Goal: Information Seeking & Learning: Learn about a topic

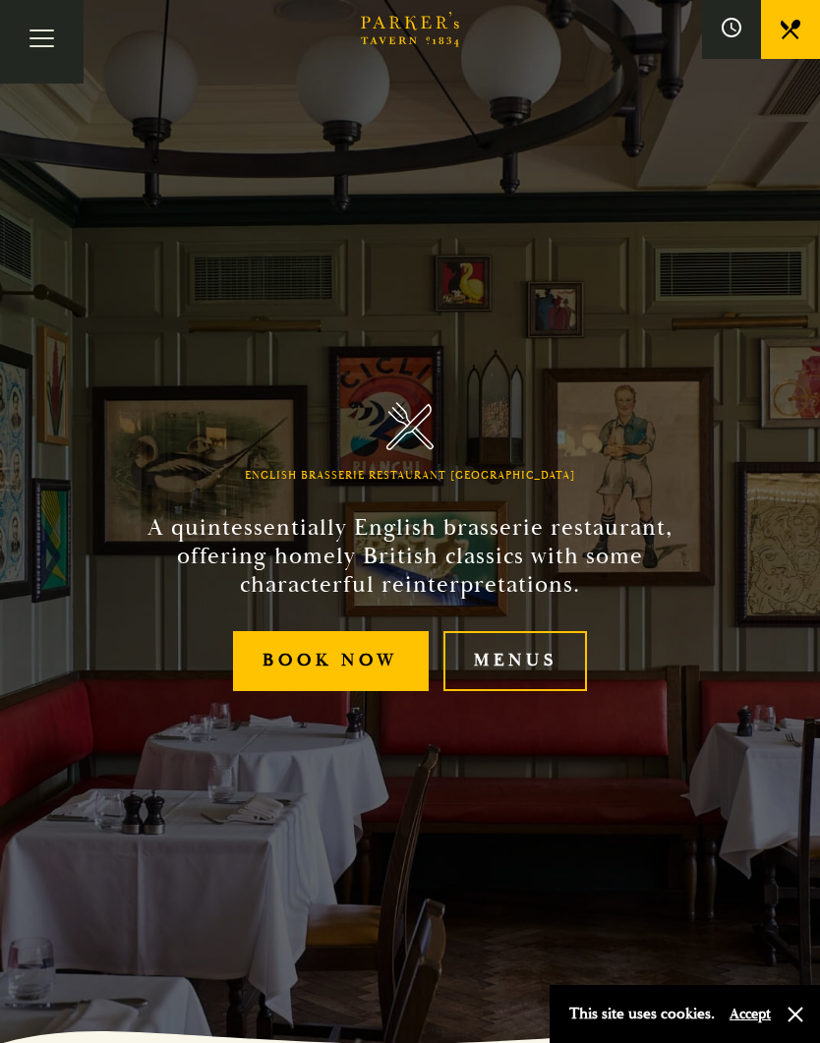
click at [547, 691] on link "Menus" at bounding box center [514, 661] width 143 height 60
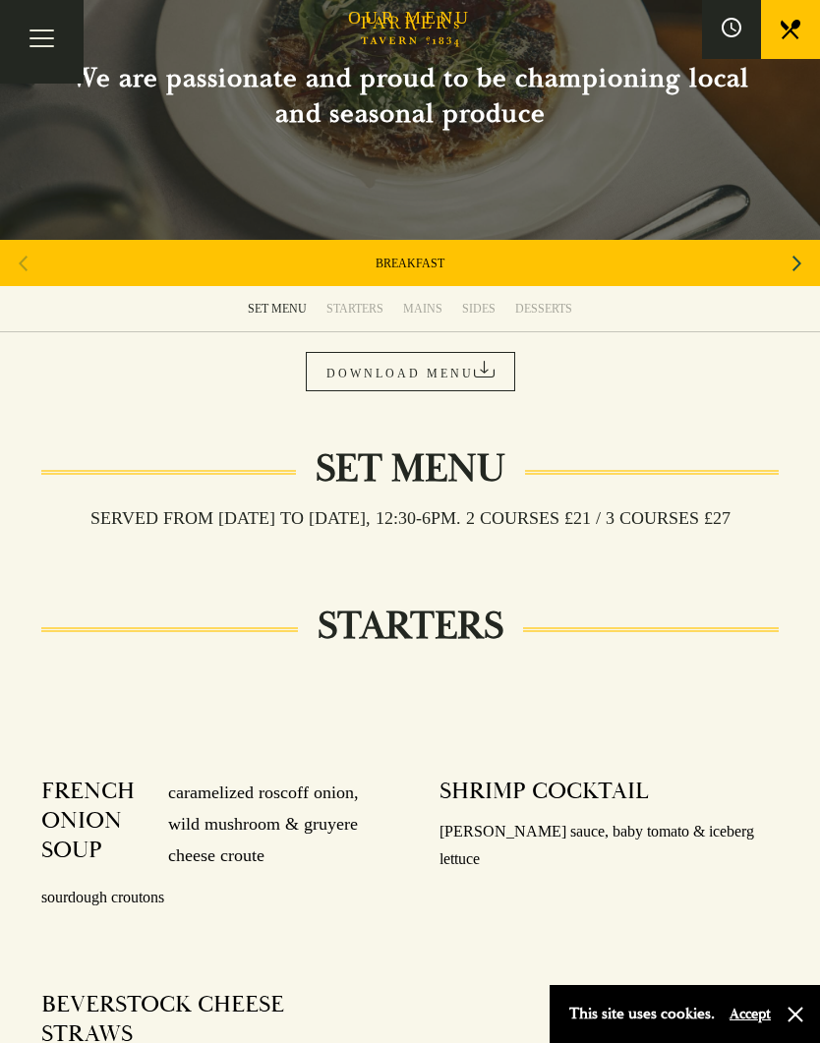
scroll to position [127, 0]
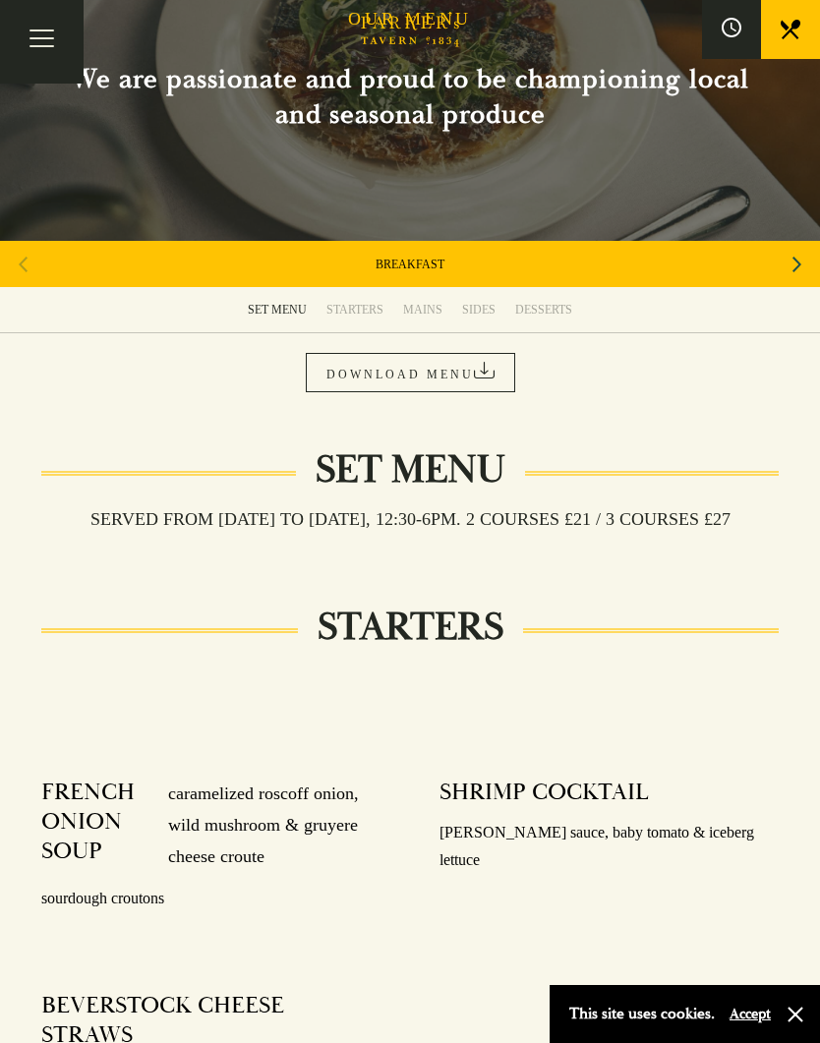
click at [432, 310] on div "MAINS" at bounding box center [422, 310] width 39 height 16
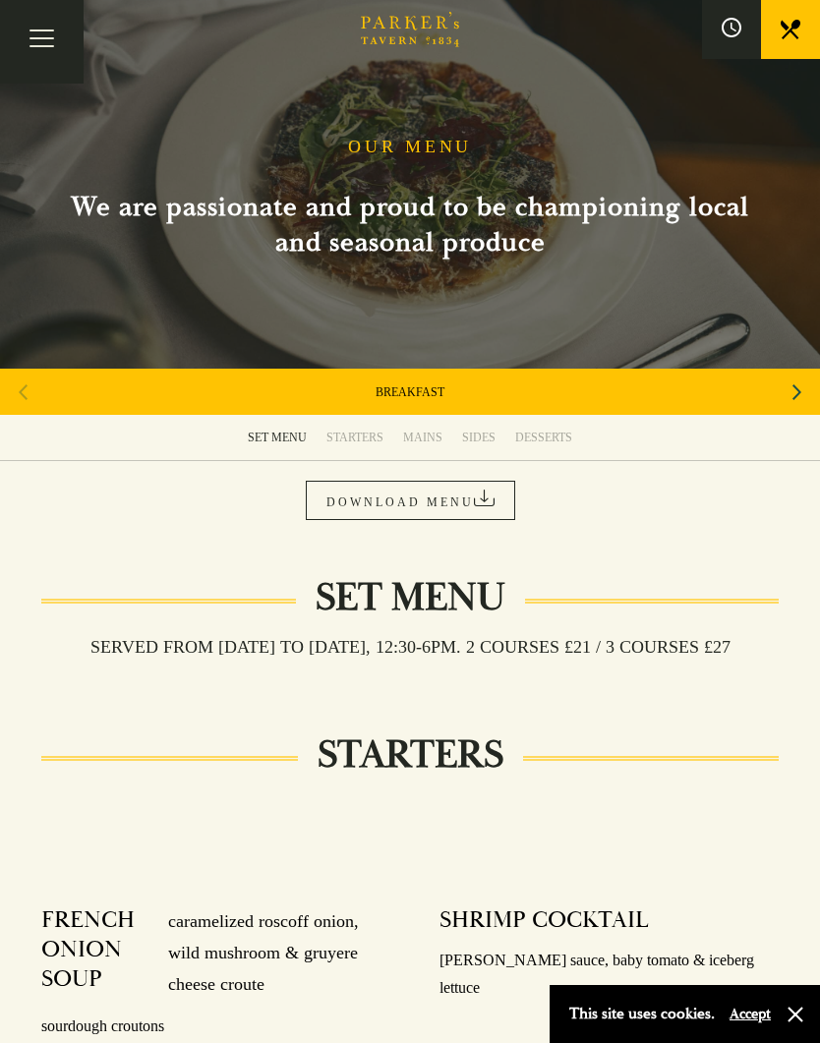
click at [799, 391] on icon "Next slide" at bounding box center [796, 392] width 9 height 16
click at [798, 392] on icon "Next slide" at bounding box center [796, 392] width 9 height 16
click at [797, 392] on icon "Next slide" at bounding box center [796, 392] width 9 height 43
click at [809, 388] on div "Next slide" at bounding box center [796, 392] width 27 height 43
click at [808, 387] on div "Next slide" at bounding box center [796, 392] width 27 height 43
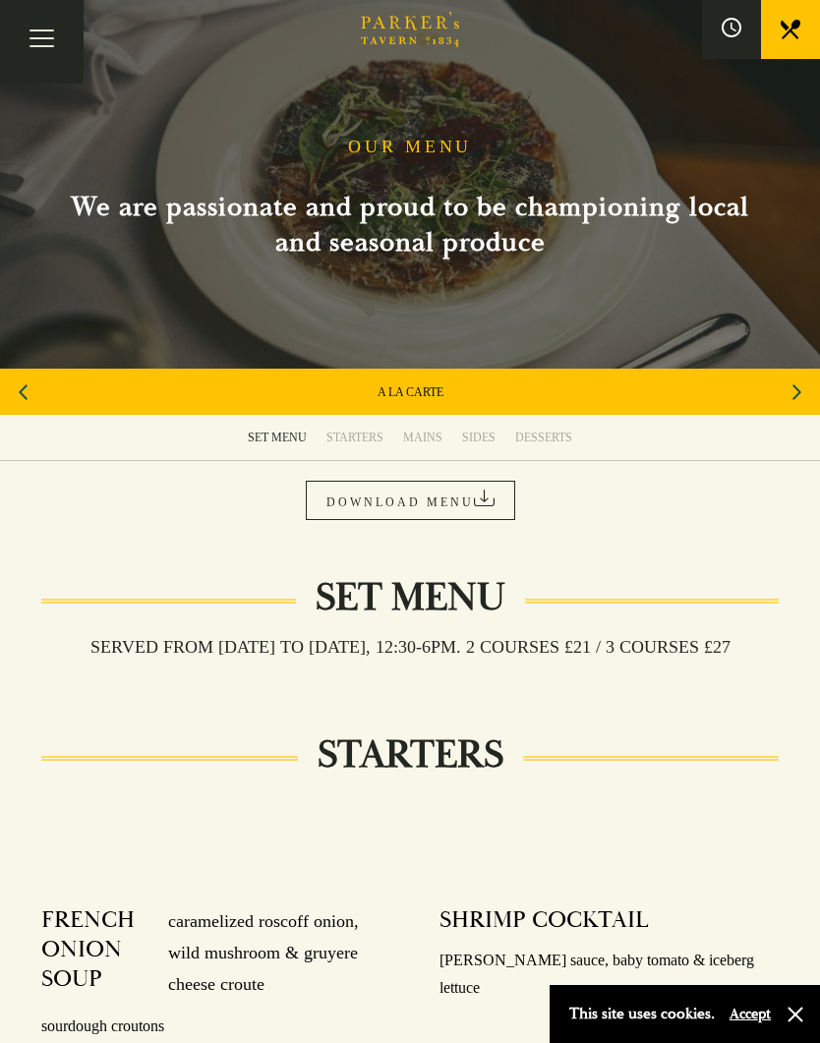
click at [424, 391] on link "A LA CARTE" at bounding box center [410, 392] width 66 height 16
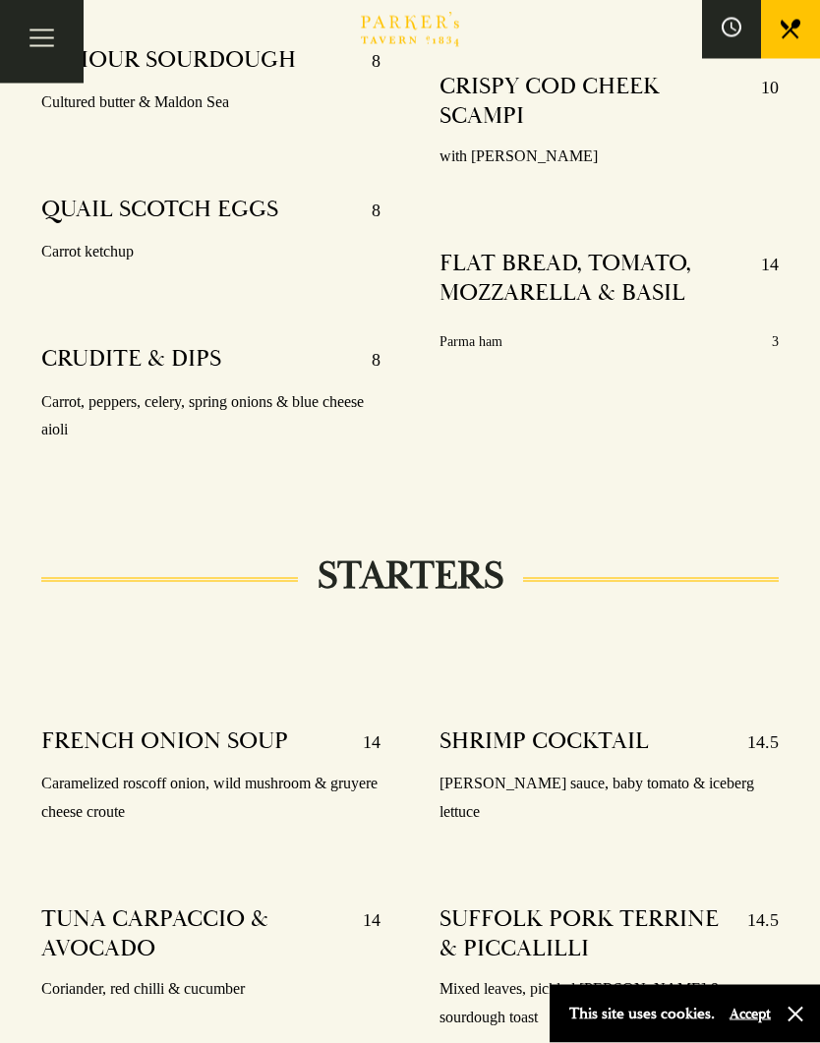
scroll to position [794, 0]
